Goal: Task Accomplishment & Management: Manage account settings

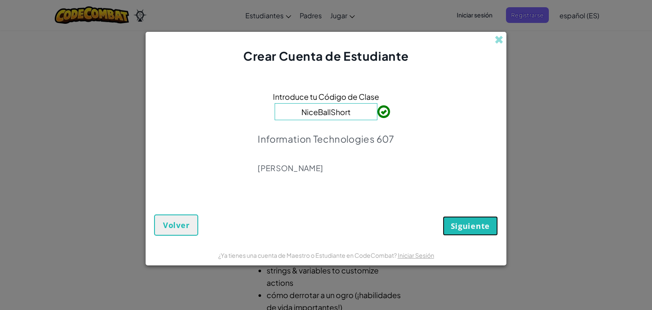
click at [487, 227] on span "Siguiente" at bounding box center [470, 226] width 39 height 10
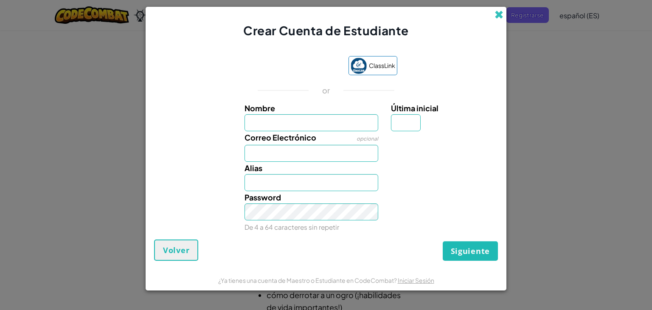
click at [499, 14] on span at bounding box center [498, 14] width 9 height 9
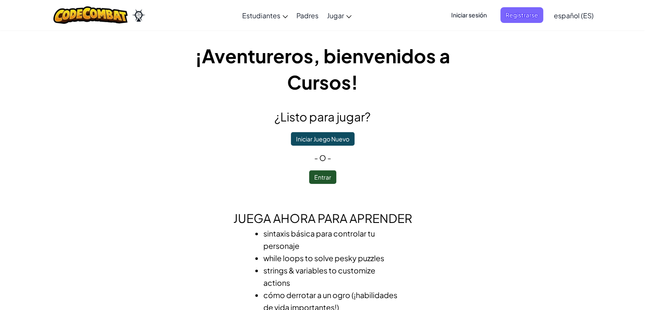
click at [474, 16] on span "Iniciar sesión" at bounding box center [469, 15] width 46 height 16
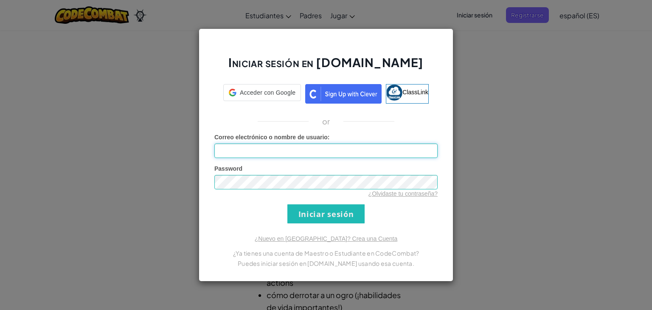
type input "[EMAIL_ADDRESS][DOMAIN_NAME]"
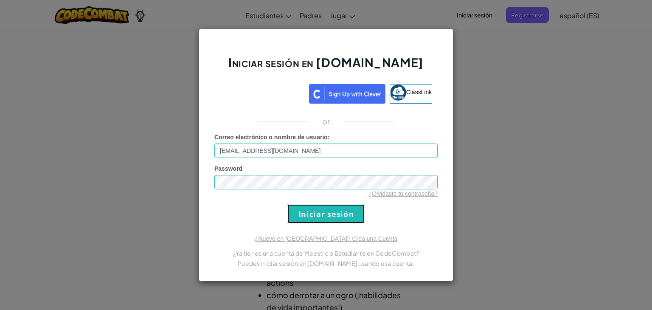
click at [324, 211] on input "Iniciar sesión" at bounding box center [325, 213] width 77 height 19
